Goal: Check status

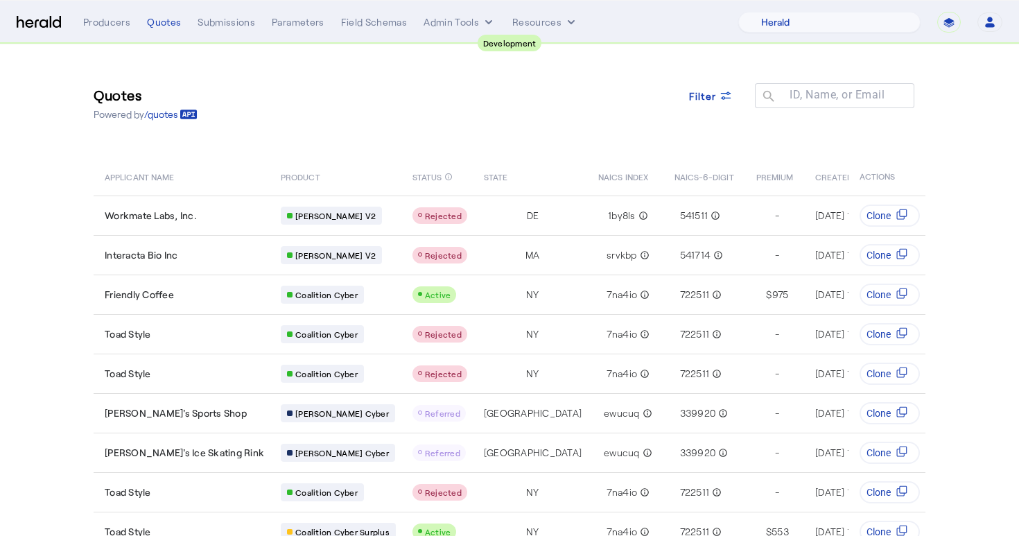
select select "pfm_2v8p_herald_api"
click at [614, 94] on div "Quotes Powered by /quotes Filter ID, Name, or Email search" at bounding box center [510, 103] width 832 height 62
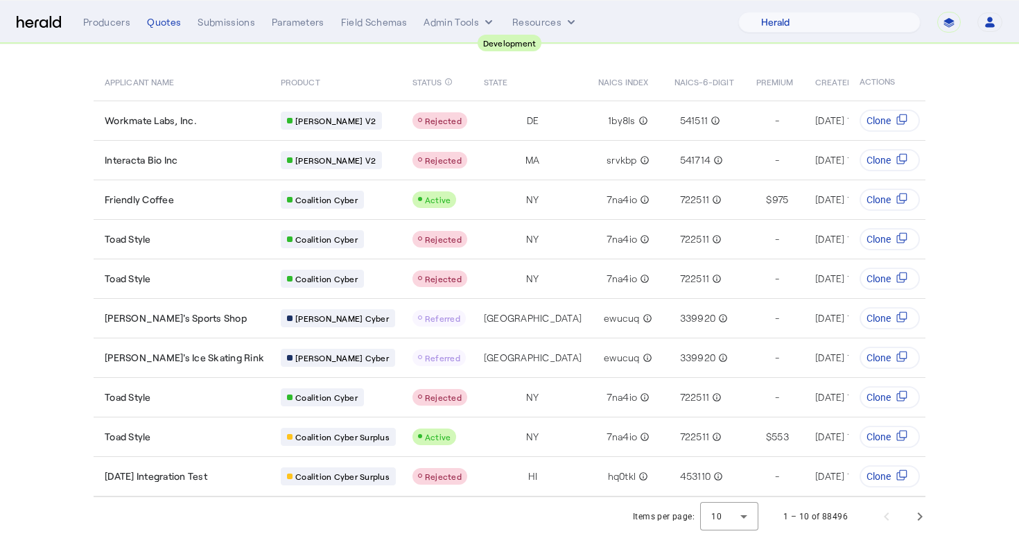
scroll to position [95, 0]
click at [731, 513] on div at bounding box center [729, 516] width 58 height 33
click at [729, 476] on span "50" at bounding box center [731, 479] width 36 height 17
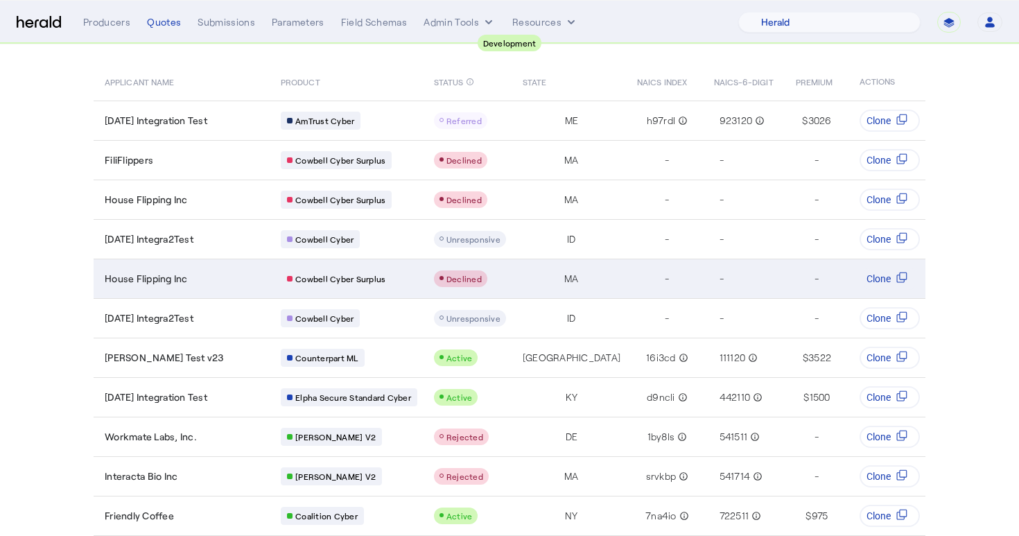
click at [119, 281] on span "House Flipping Inc" at bounding box center [146, 279] width 83 height 14
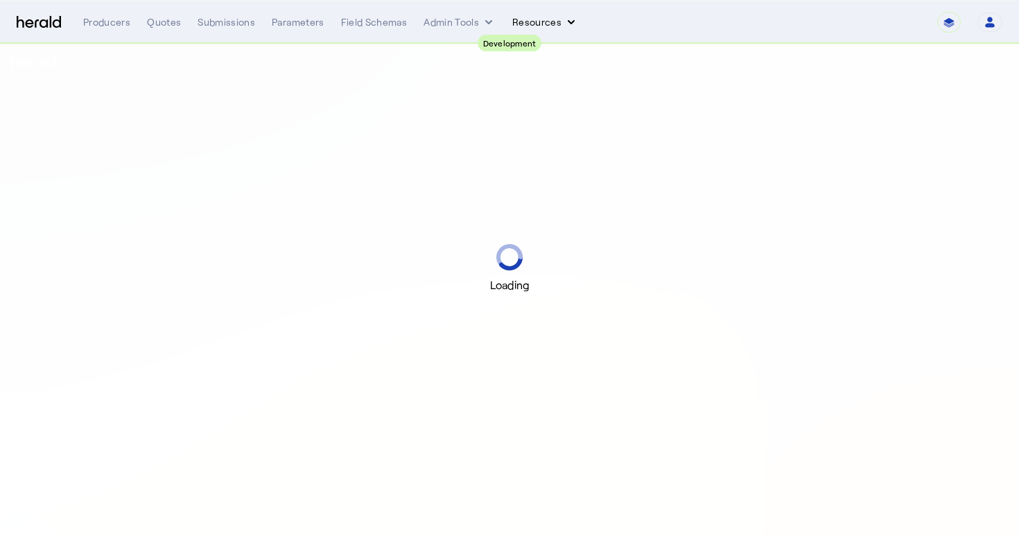
select select "pfm_2v8p_herald_api"
